Goal: Transaction & Acquisition: Download file/media

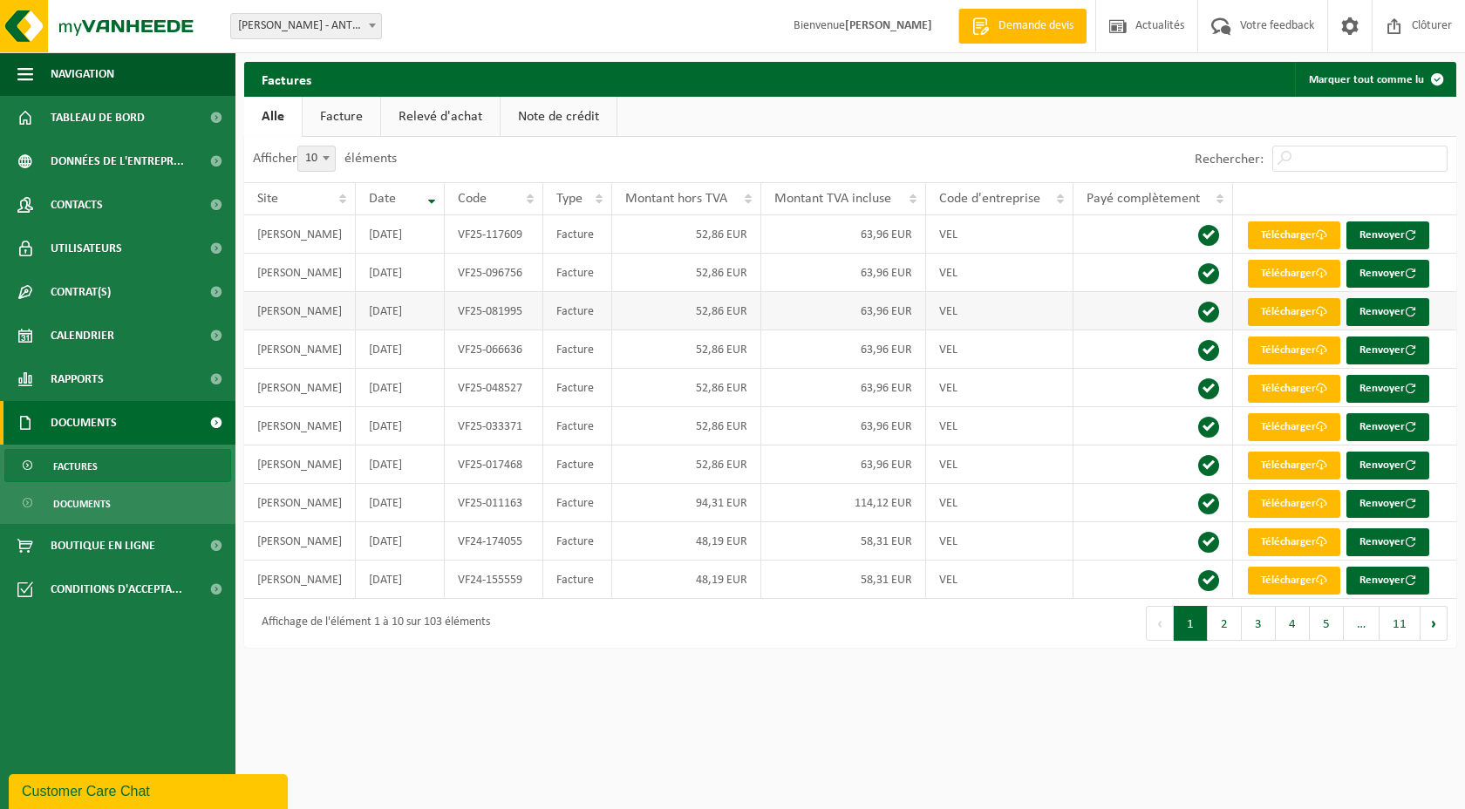
click at [644, 313] on link "Télécharger" at bounding box center [1294, 312] width 92 height 28
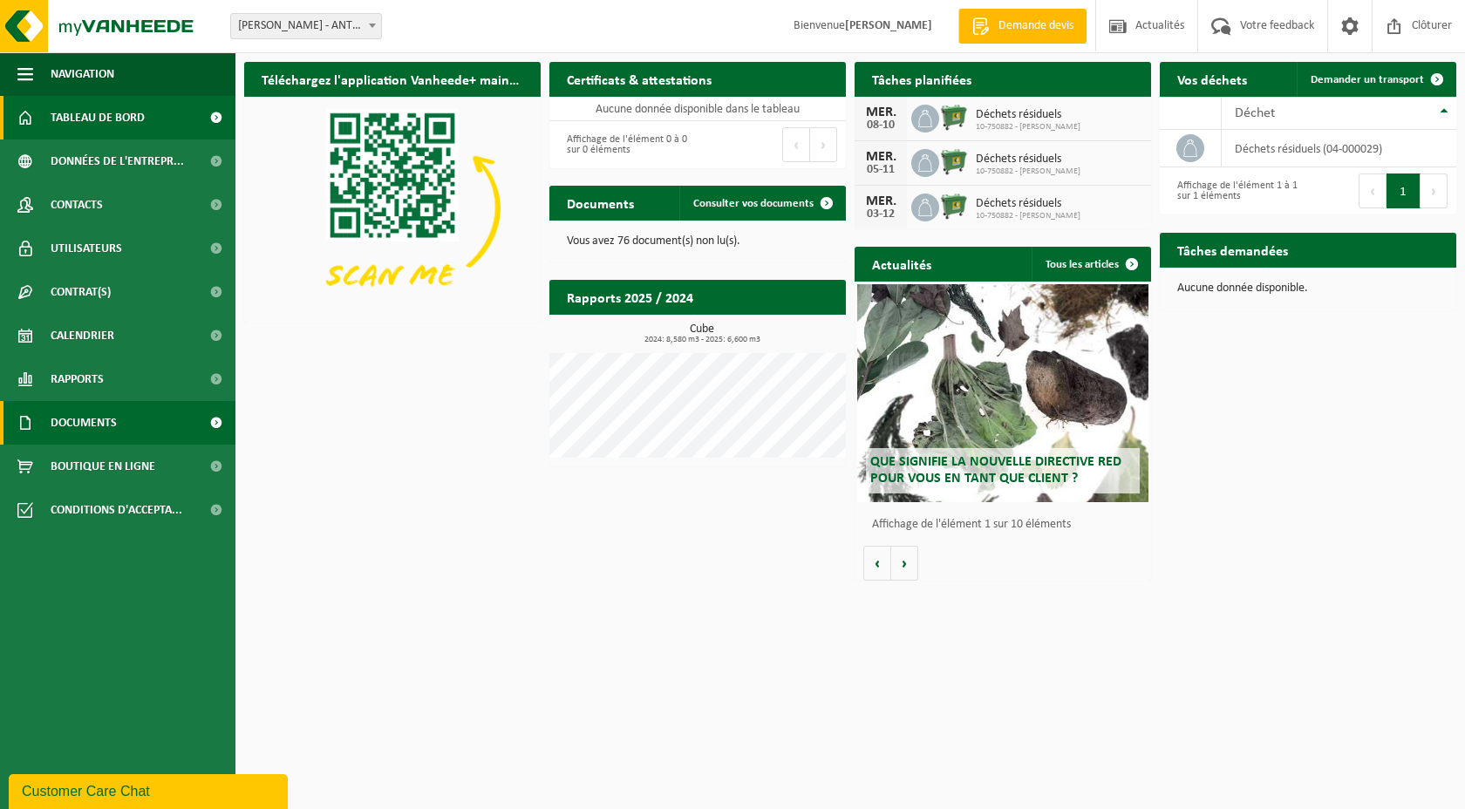
click at [202, 420] on span at bounding box center [215, 423] width 39 height 44
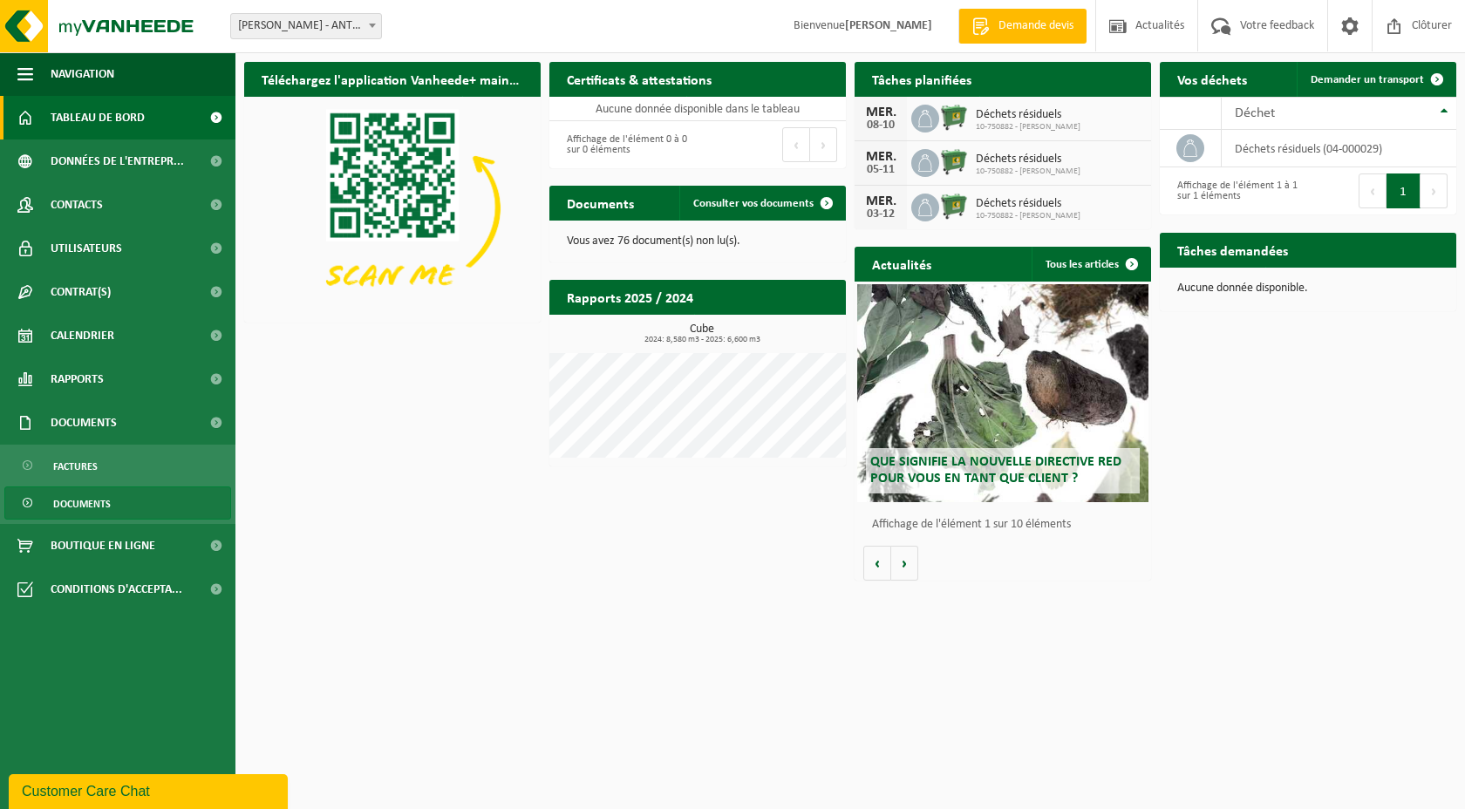
click at [179, 513] on link "Documents" at bounding box center [117, 503] width 227 height 33
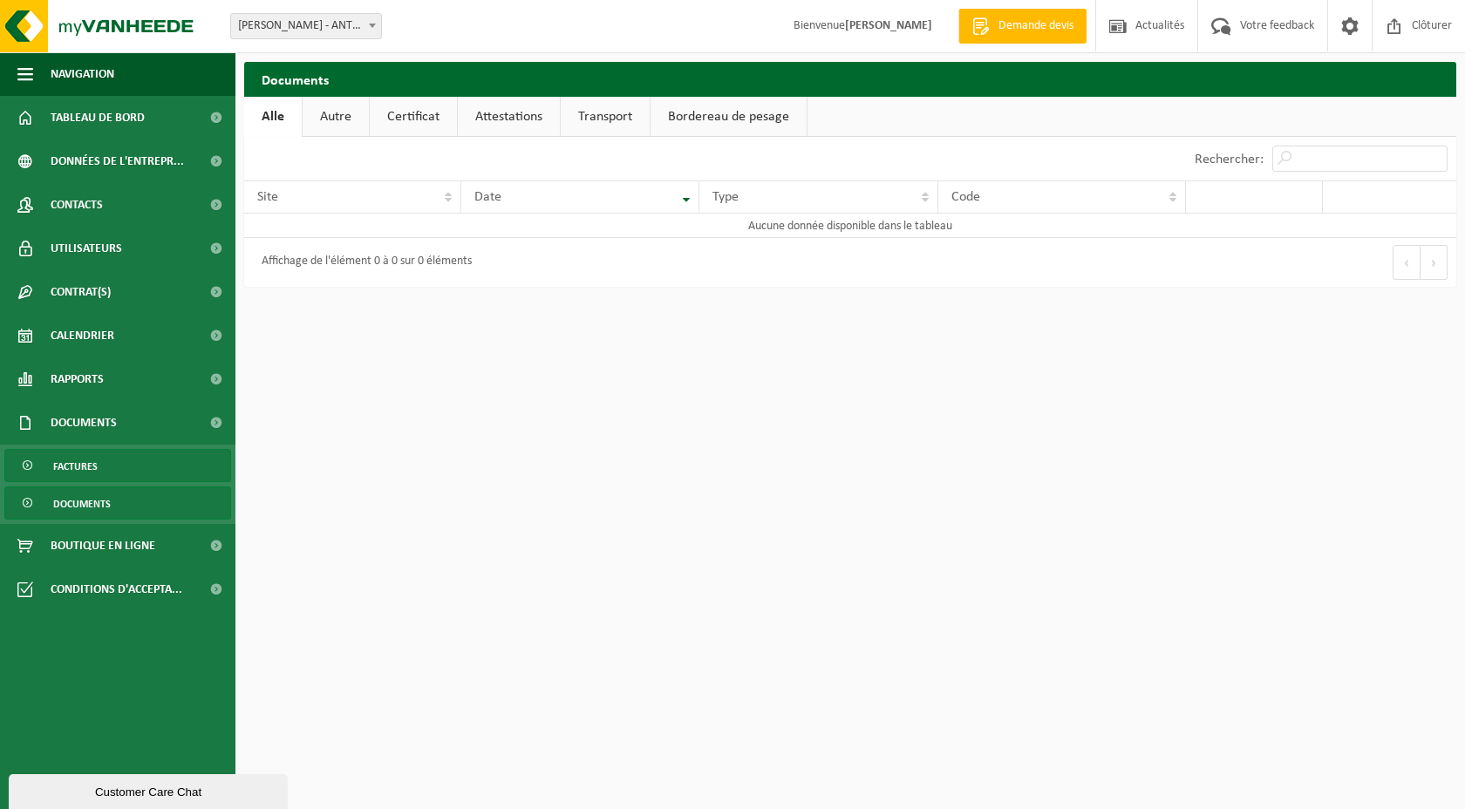
click at [163, 480] on link "Factures" at bounding box center [117, 465] width 227 height 33
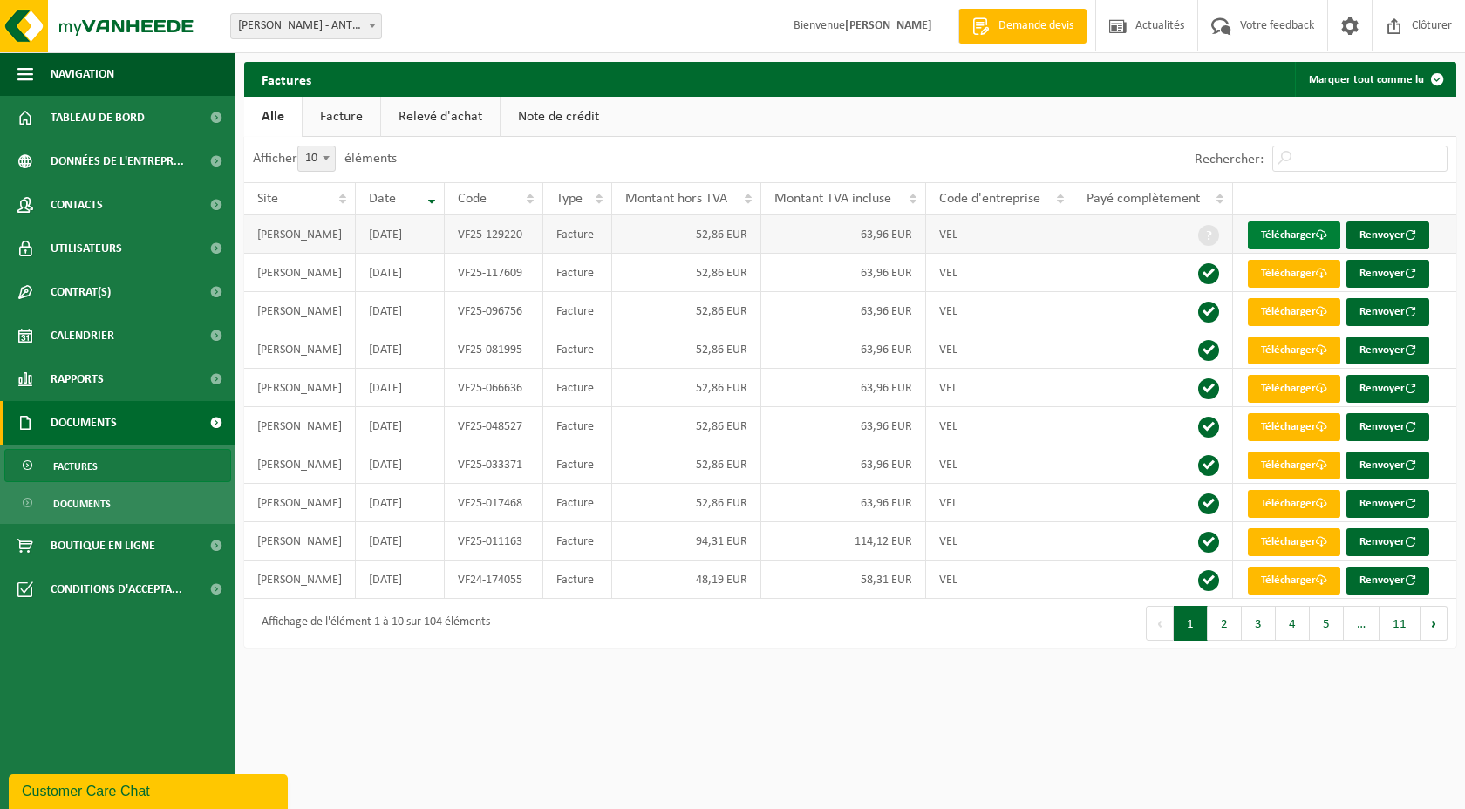
click at [1294, 234] on link "Télécharger" at bounding box center [1294, 236] width 92 height 28
click at [1282, 236] on link "Télécharger" at bounding box center [1294, 236] width 92 height 28
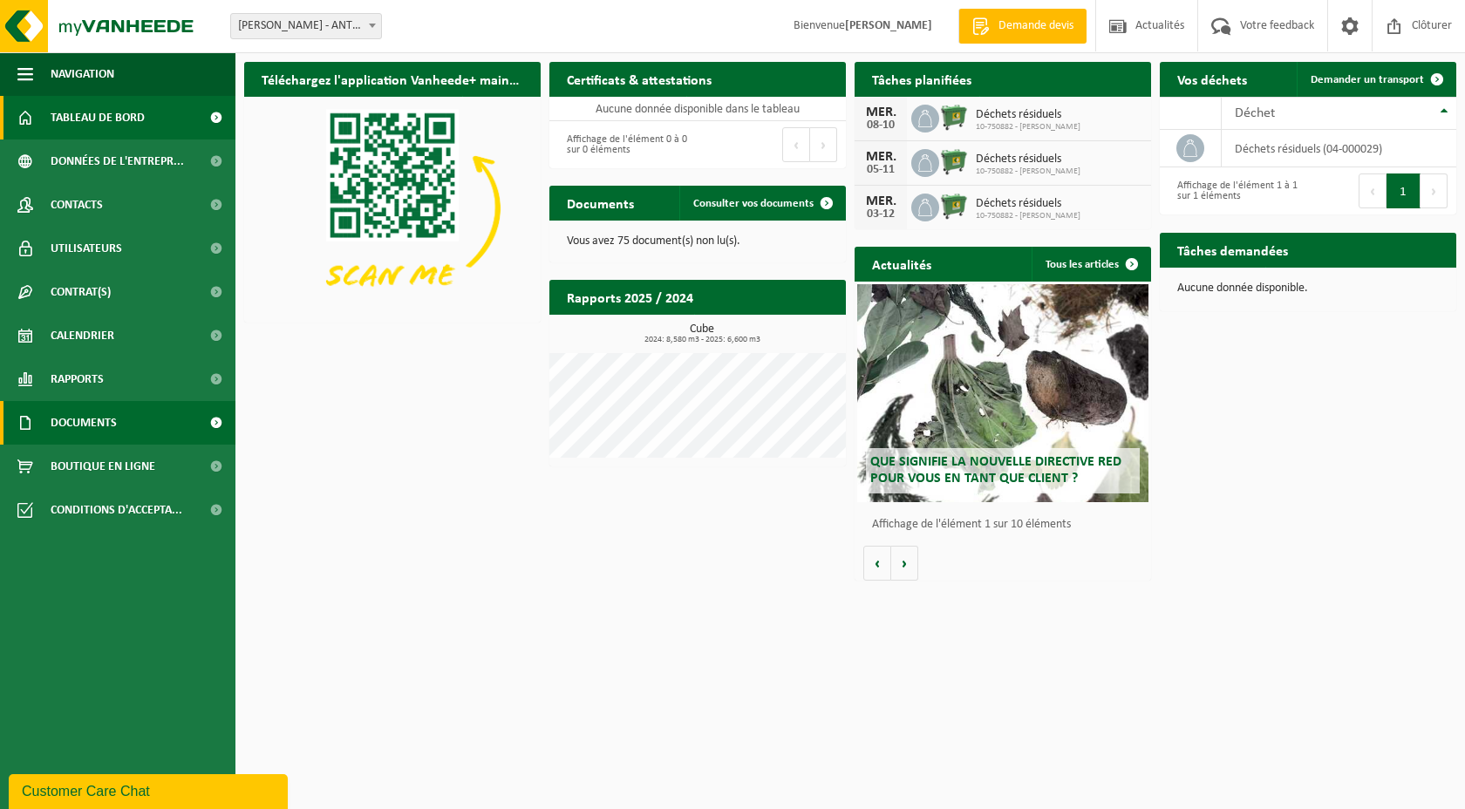
click at [213, 415] on span at bounding box center [215, 423] width 39 height 44
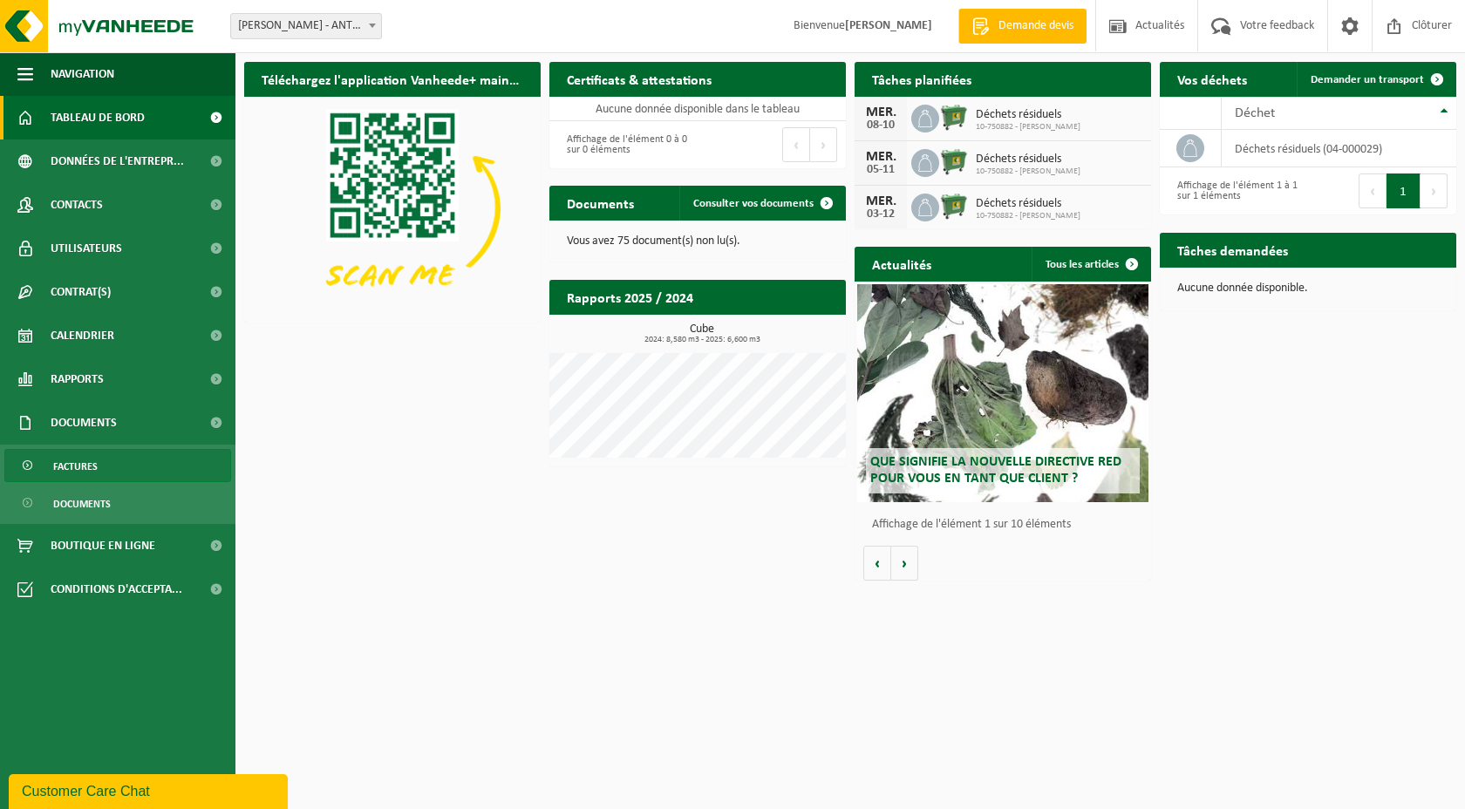
click at [188, 467] on link "Factures" at bounding box center [117, 465] width 227 height 33
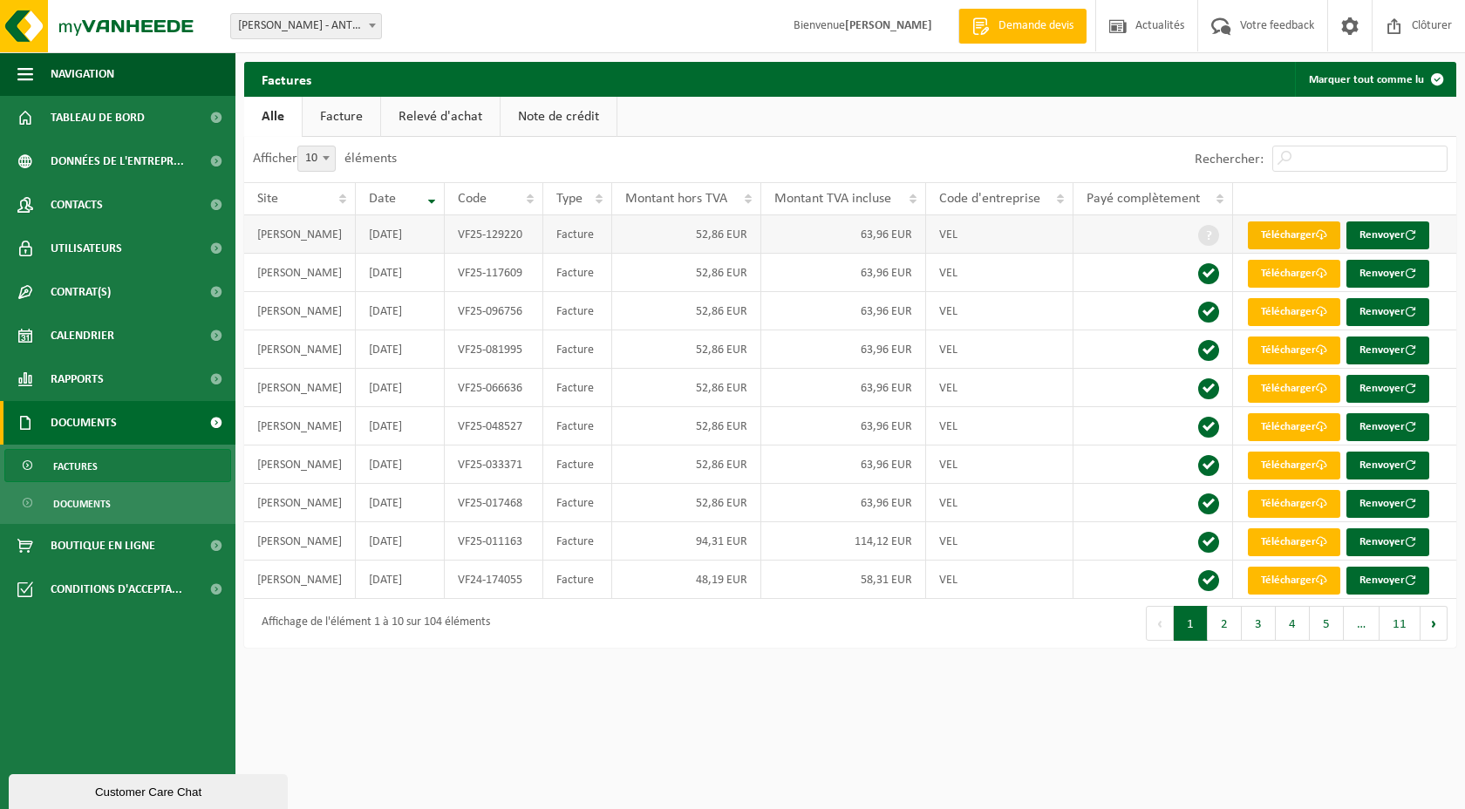
click at [1282, 236] on link "Télécharger" at bounding box center [1294, 236] width 92 height 28
